Goal: Obtain resource: Download file/media

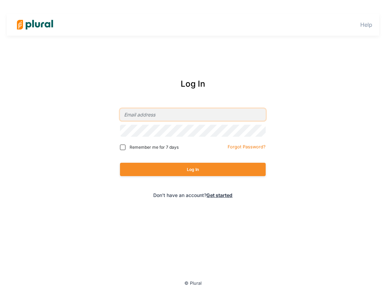
click at [158, 116] on input "email" at bounding box center [193, 115] width 146 height 12
type input "[EMAIL_ADDRESS][DOMAIN_NAME]"
click at [120, 147] on input "Remember me for 7 days" at bounding box center [122, 147] width 5 height 5
checkbox input "true"
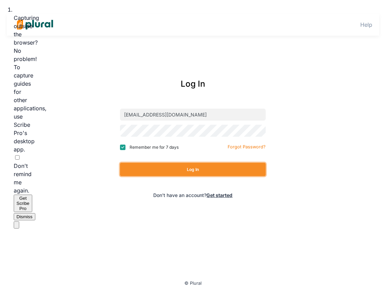
click at [194, 171] on button "Log In" at bounding box center [193, 169] width 146 height 13
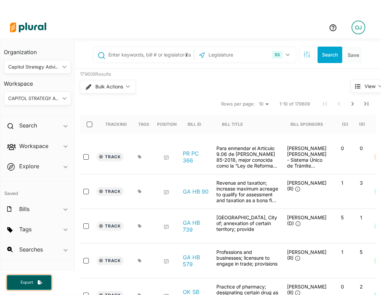
click at [23, 283] on span "Export" at bounding box center [27, 283] width 22 height 6
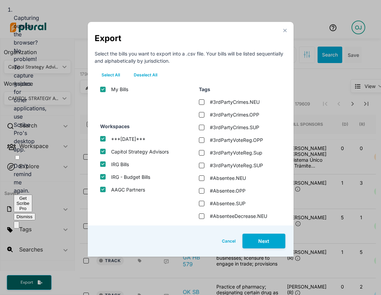
click at [148, 75] on button "Deselect All" at bounding box center [145, 75] width 37 height 10
checkbox input "false"
checkbox advisors "false"
checkbox input "false"
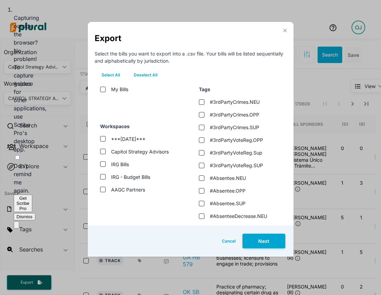
checkbox bills "false"
checkbox input "false"
click at [103, 164] on input "IRG Bills" at bounding box center [102, 164] width 5 height 5
checkbox input "true"
click at [262, 241] on button "Next" at bounding box center [264, 241] width 43 height 15
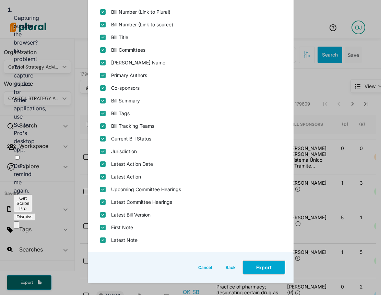
scroll to position [86, 0]
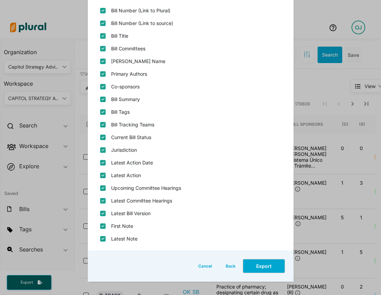
click at [252, 264] on button "Export" at bounding box center [264, 266] width 43 height 15
